Goal: Obtain resource: Obtain resource

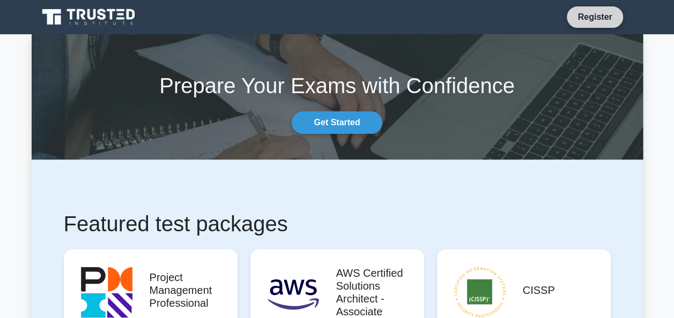
click at [577, 18] on link "Register" at bounding box center [594, 16] width 47 height 13
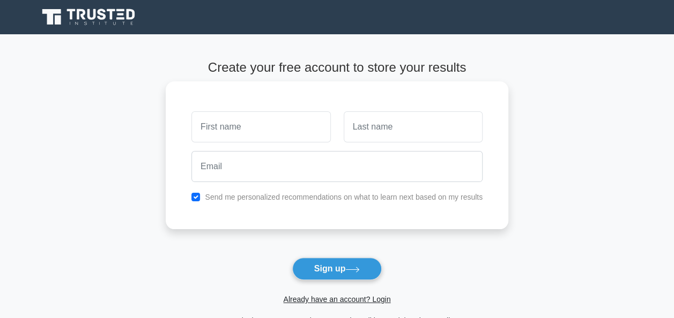
click at [307, 132] on input "text" at bounding box center [260, 127] width 139 height 31
type input "[PERSON_NAME]"
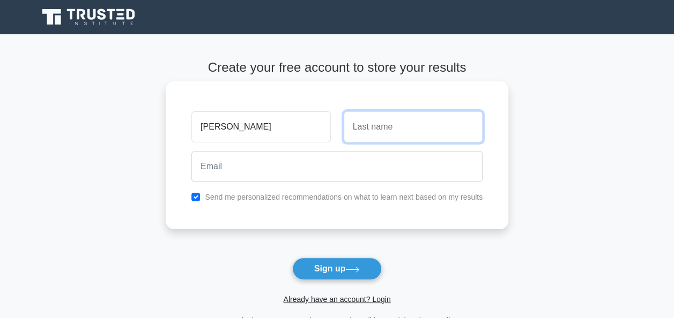
type input "Akula"
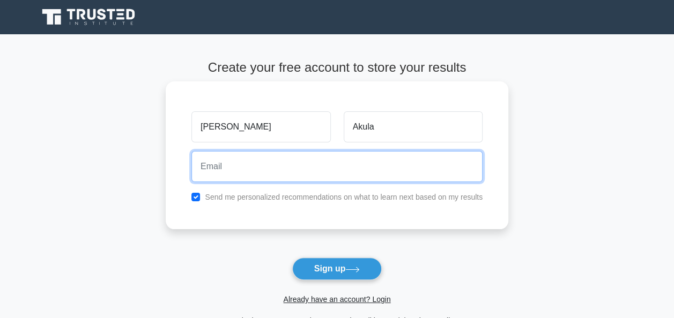
type input "[EMAIL_ADDRESS][DOMAIN_NAME]"
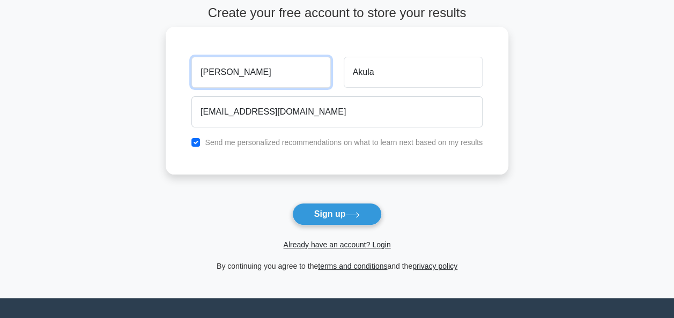
scroll to position [107, 0]
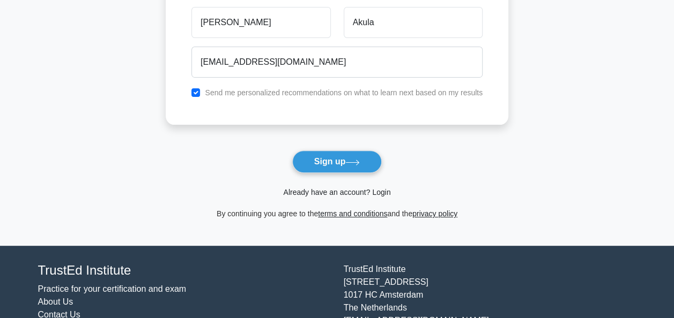
click at [332, 192] on link "Already have an account? Login" at bounding box center [336, 192] width 107 height 9
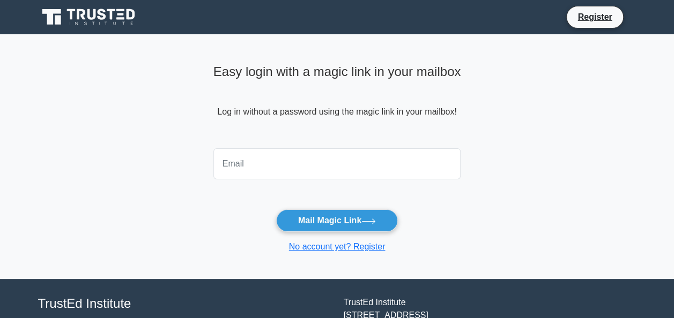
click at [327, 167] on input "email" at bounding box center [337, 163] width 248 height 31
type input "[EMAIL_ADDRESS][DOMAIN_NAME]"
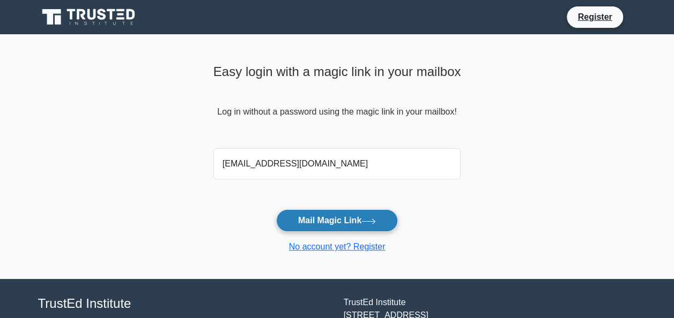
click at [339, 230] on button "Mail Magic Link" at bounding box center [337, 221] width 122 height 23
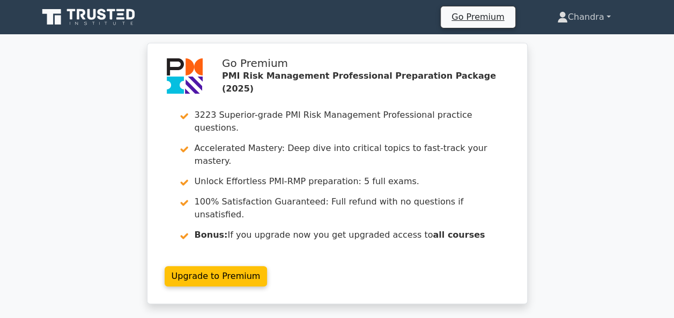
click at [593, 18] on link "Chandra" at bounding box center [583, 16] width 105 height 21
click at [583, 42] on link "Profile" at bounding box center [574, 42] width 85 height 17
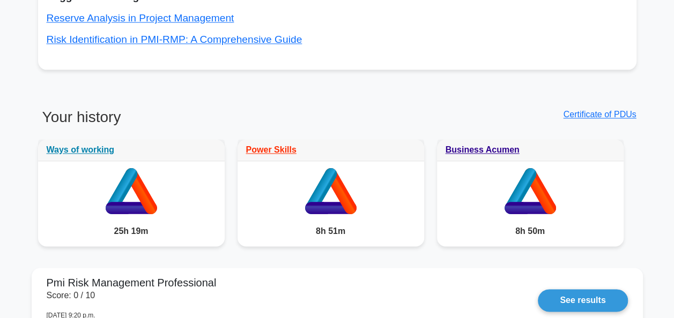
scroll to position [697, 0]
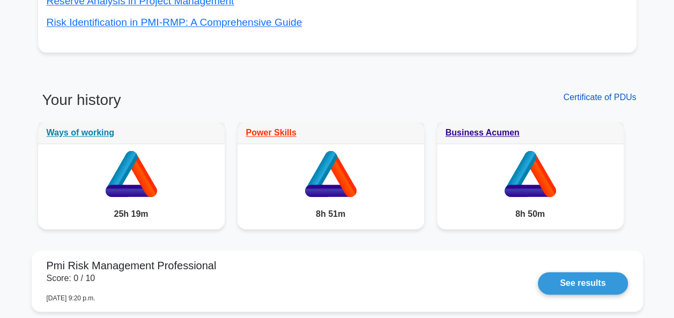
click at [579, 98] on link "Certificate of PDUs" at bounding box center [599, 97] width 73 height 9
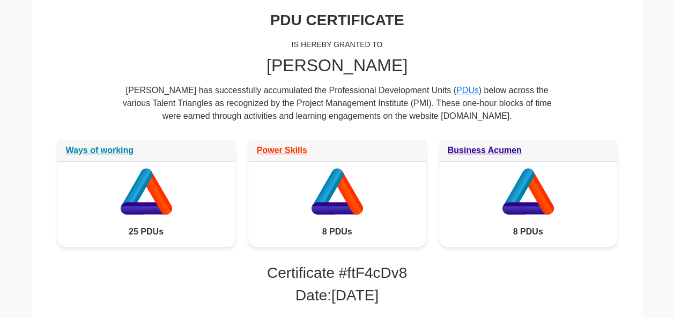
scroll to position [134, 0]
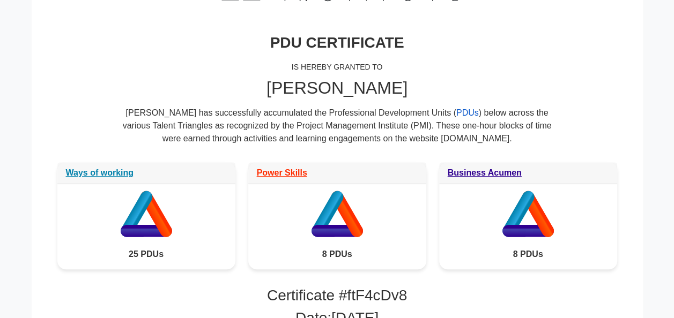
click at [456, 112] on link "PDUs" at bounding box center [467, 112] width 23 height 9
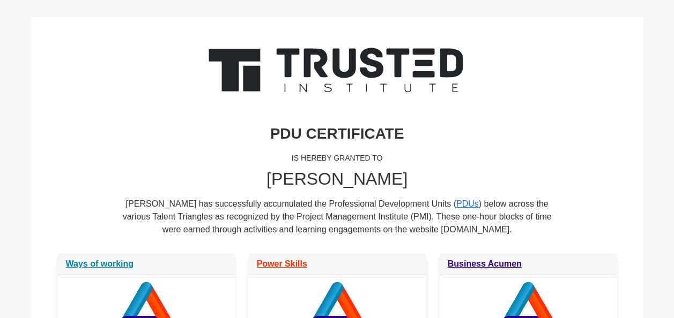
scroll to position [27, 0]
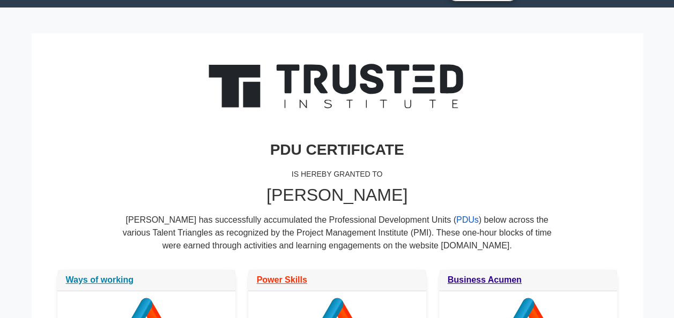
click at [456, 221] on link "PDUs" at bounding box center [467, 219] width 23 height 9
